Goal: Task Accomplishment & Management: Manage account settings

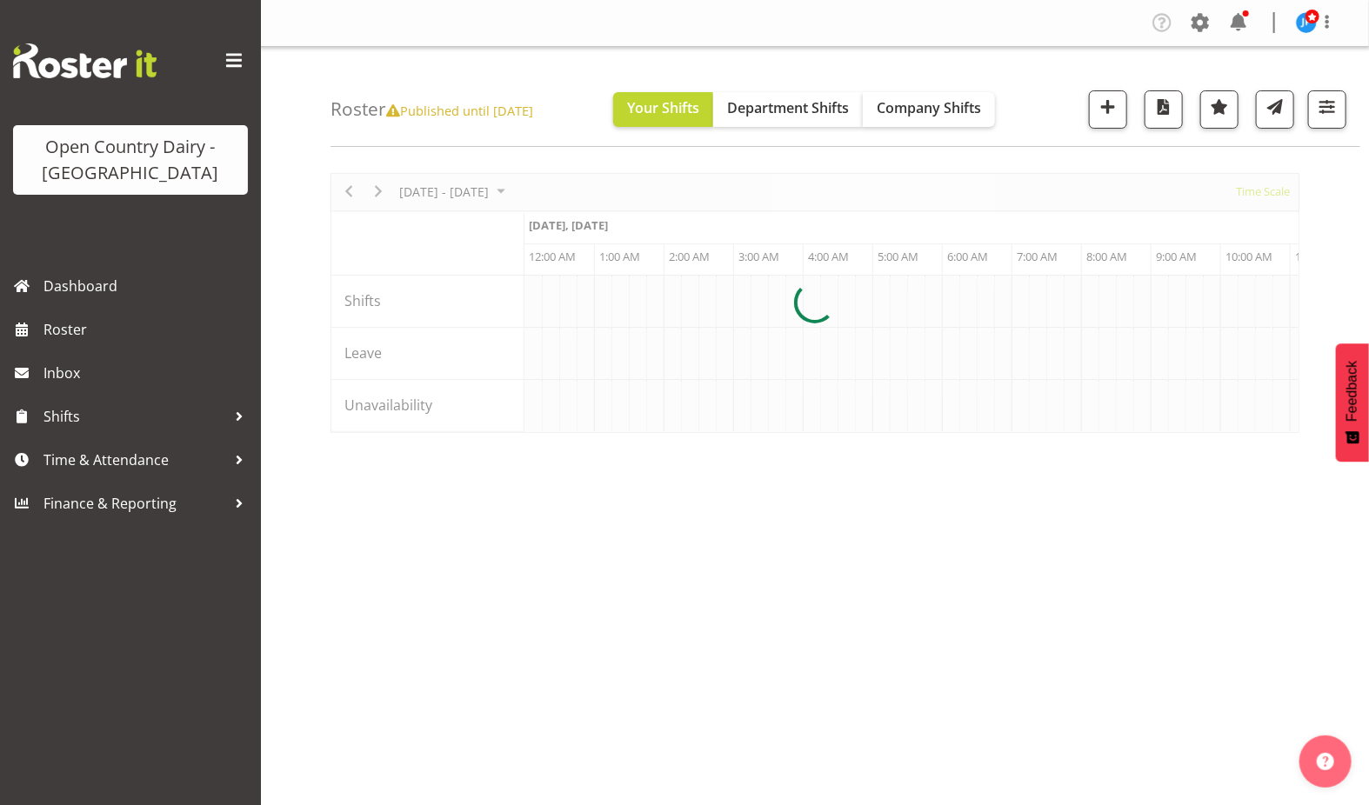
scroll to position [0, 6678]
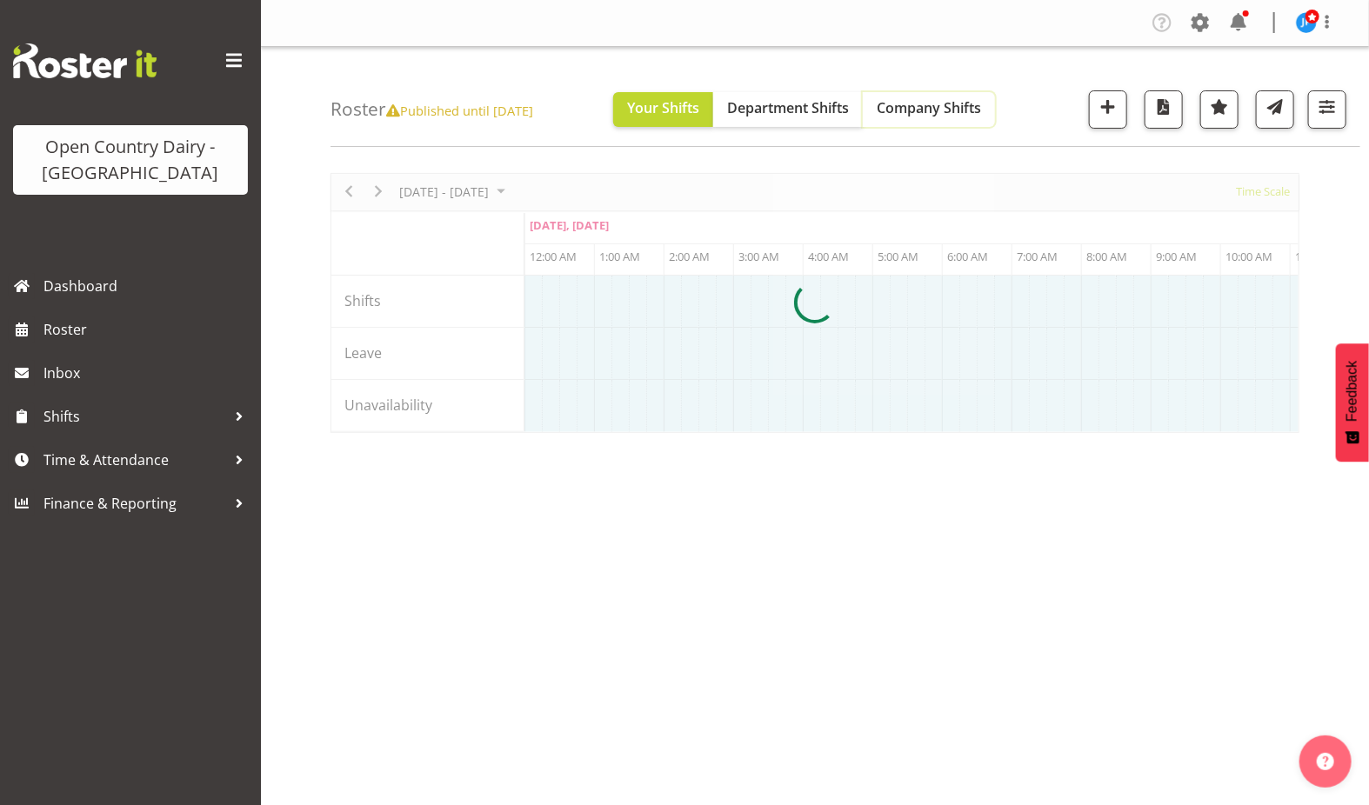
click at [963, 104] on span "Company Shifts" at bounding box center [929, 107] width 104 height 19
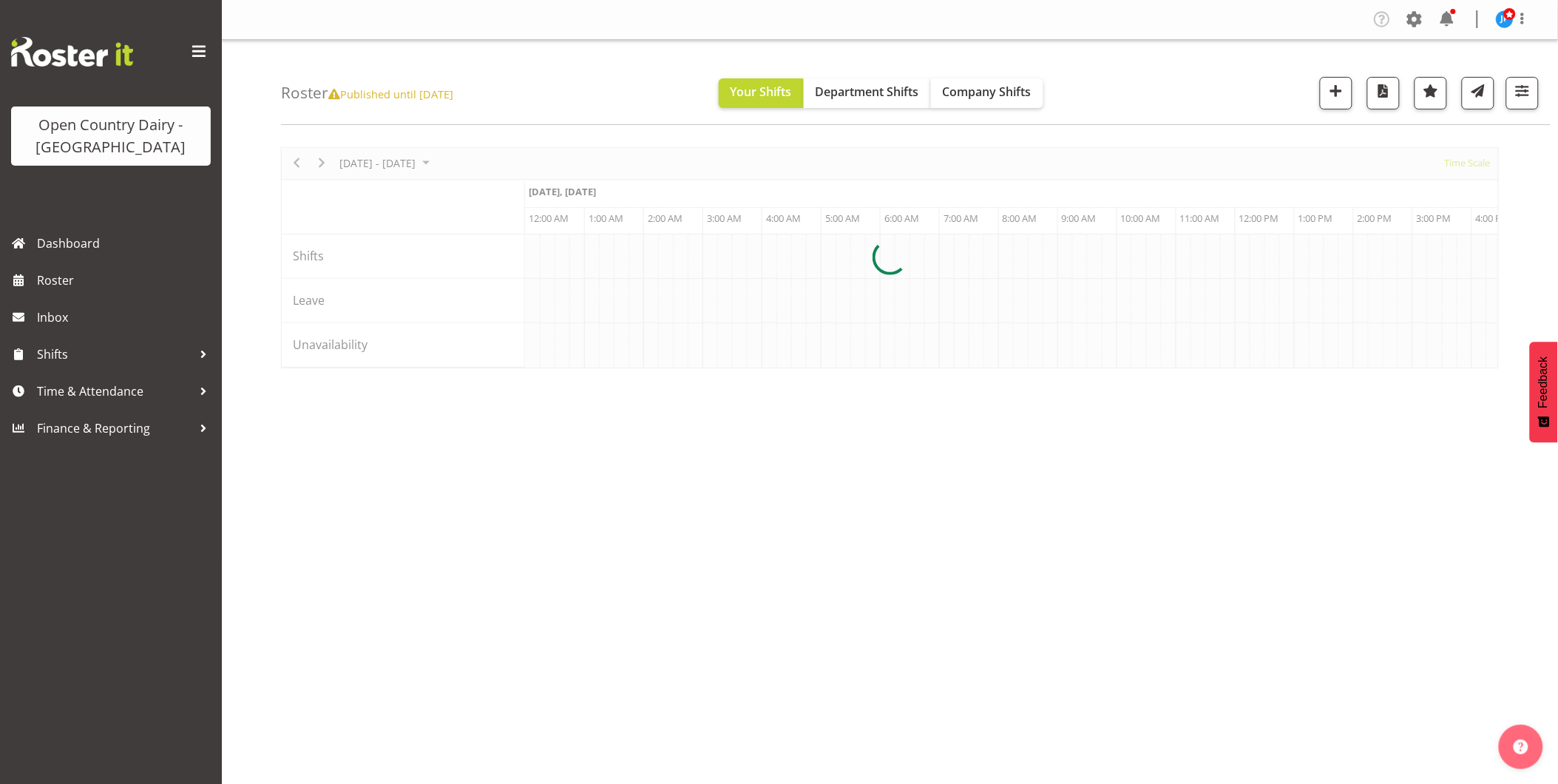
scroll to position [0, 5679]
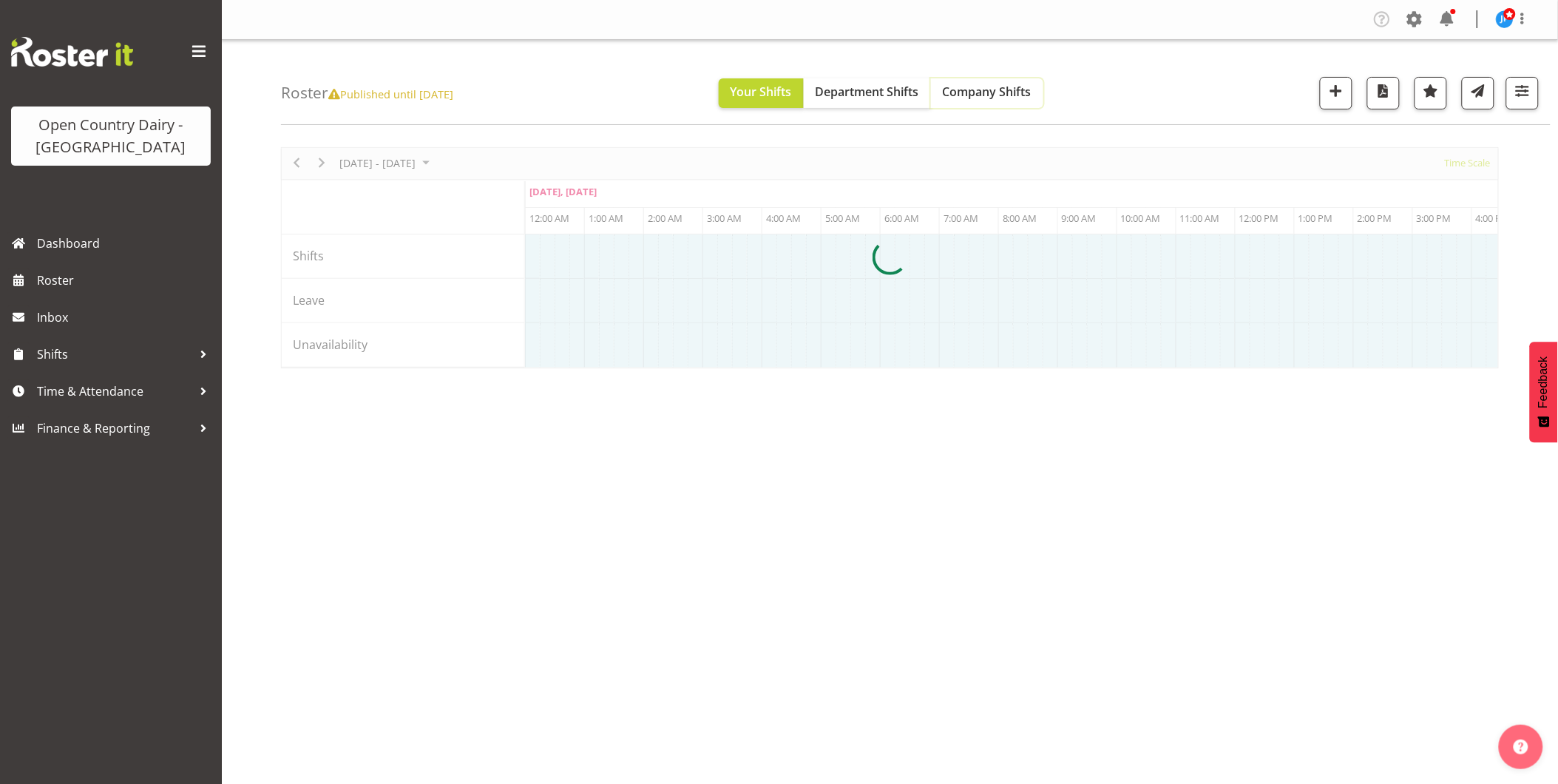
click at [1024, 88] on span "Company Shifts" at bounding box center [987, 91] width 88 height 16
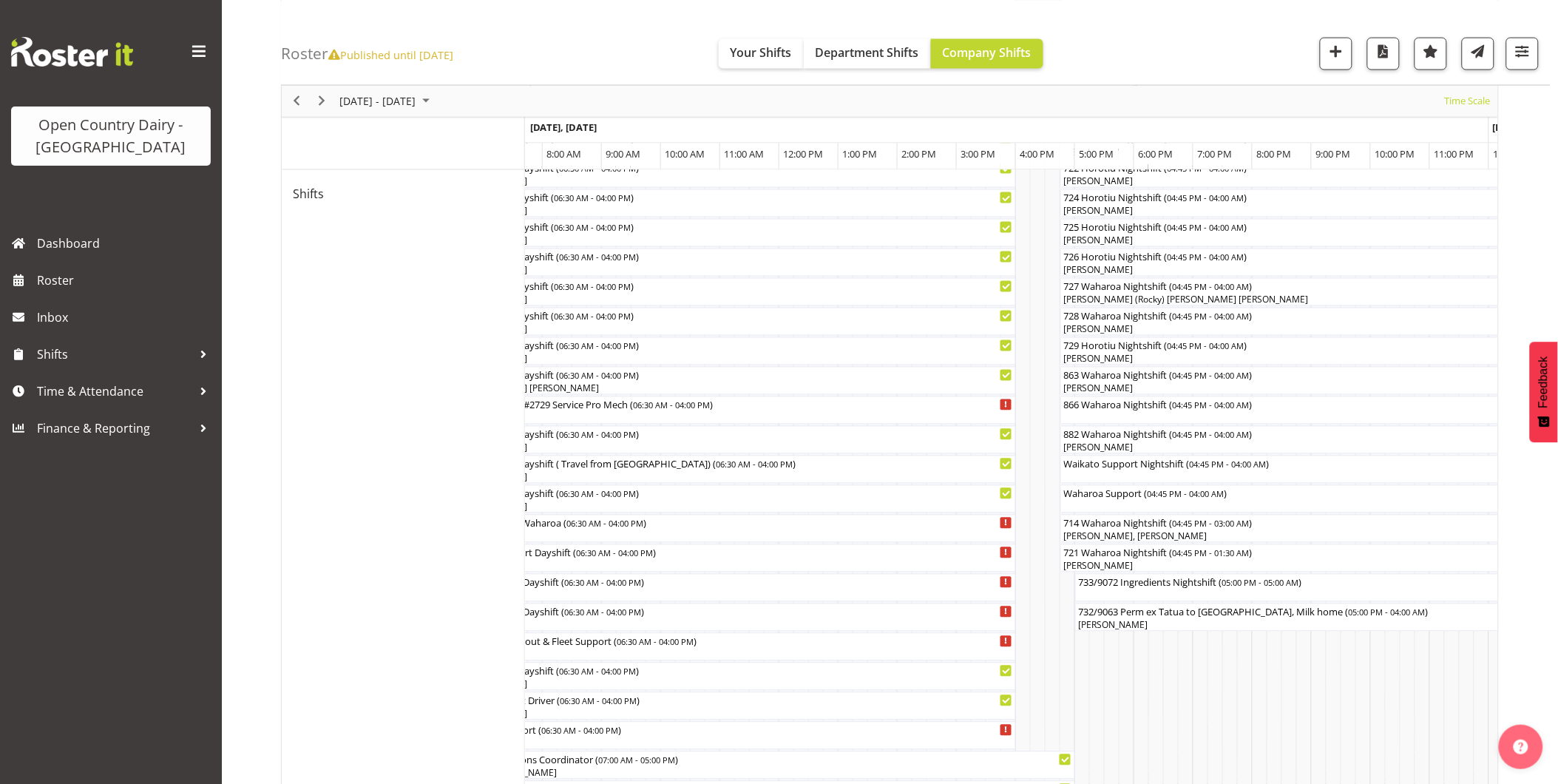
scroll to position [0, 0]
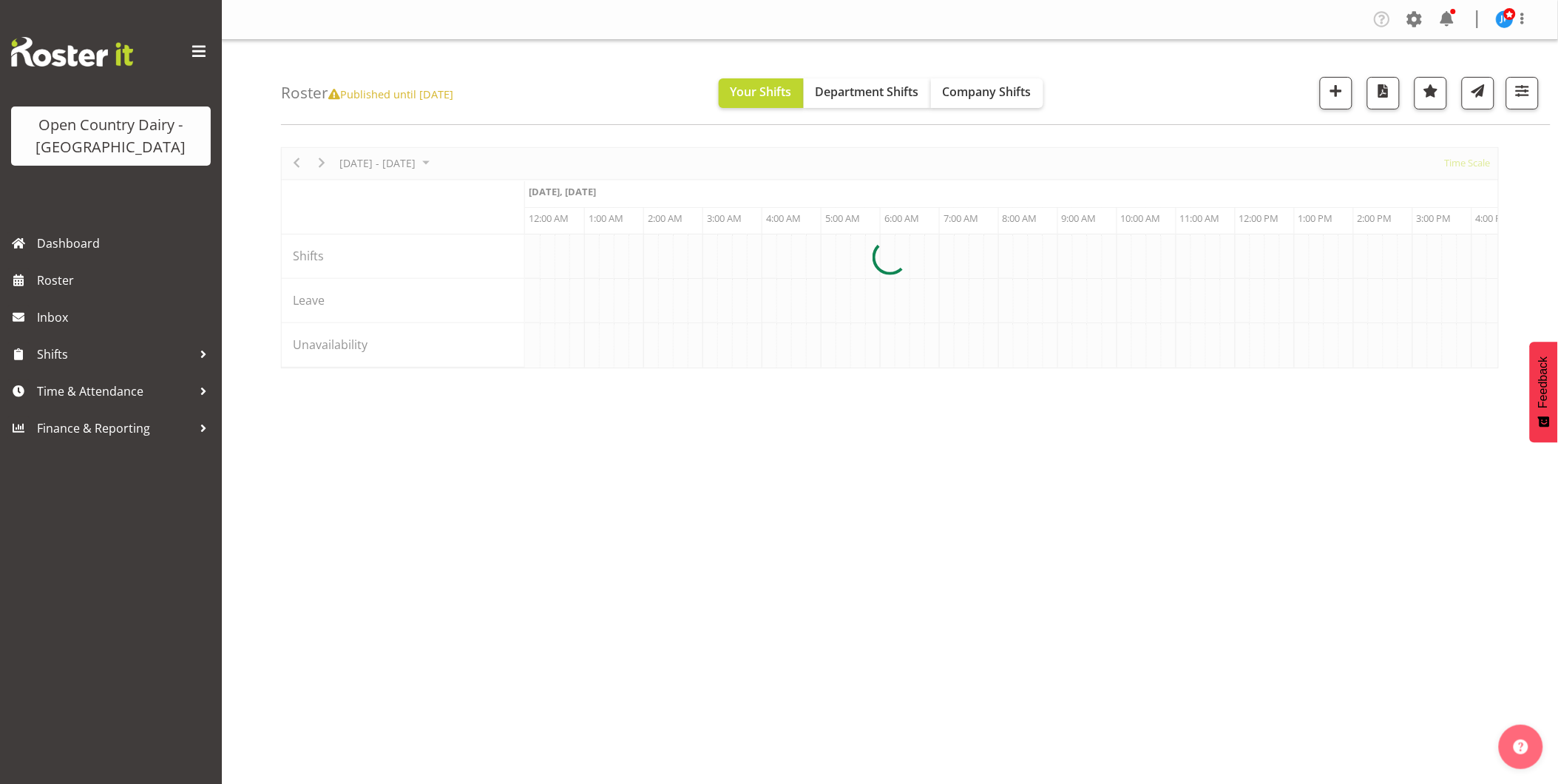
scroll to position [0, 5679]
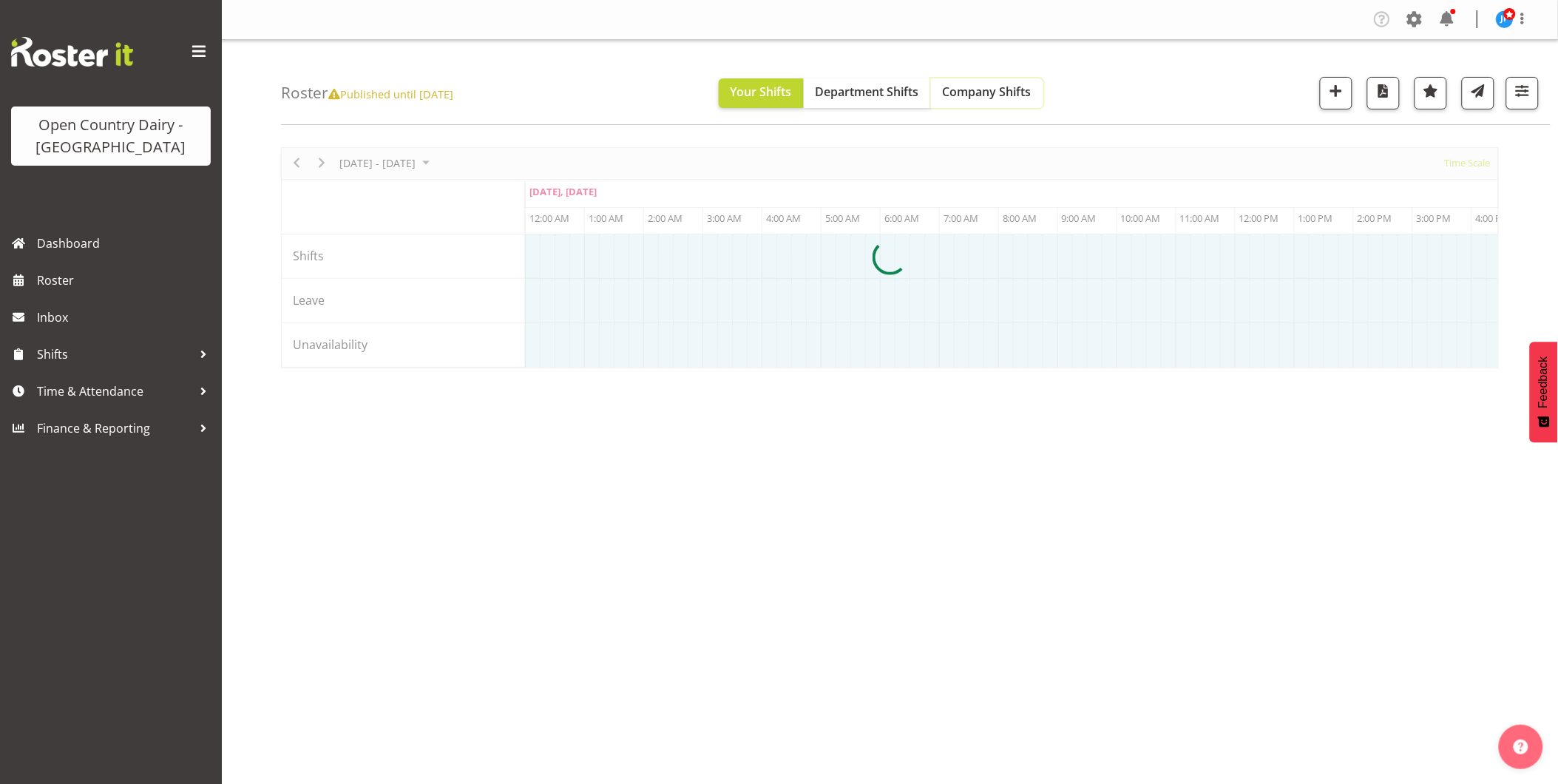
click at [991, 90] on span "Company Shifts" at bounding box center [987, 91] width 88 height 16
